Goal: Task Accomplishment & Management: Manage account settings

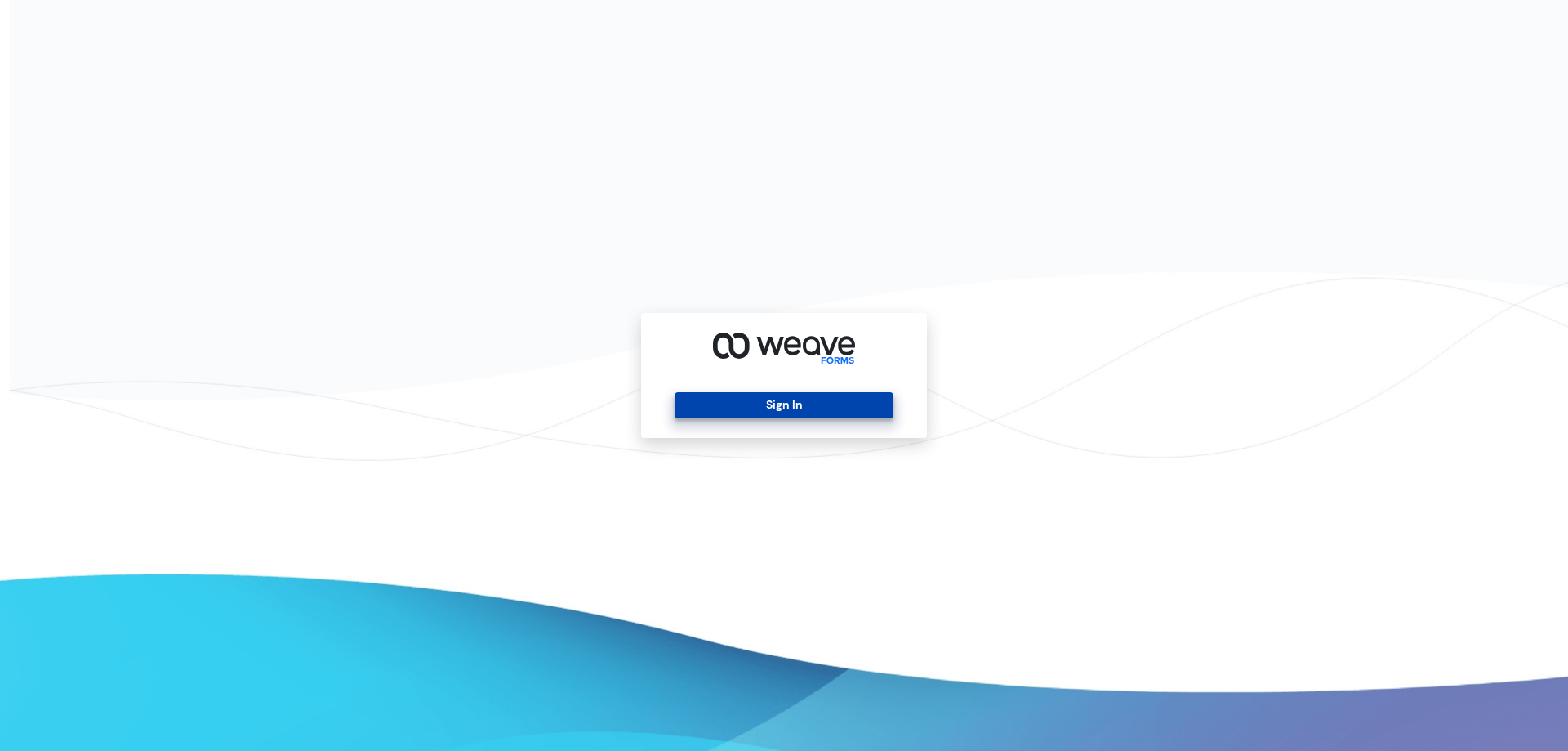
click at [762, 404] on button "Sign In" at bounding box center [784, 405] width 218 height 27
click at [709, 390] on div "Sign In" at bounding box center [784, 375] width 286 height 125
click at [722, 402] on button "Sign In" at bounding box center [784, 405] width 218 height 27
